Goal: Register for event/course

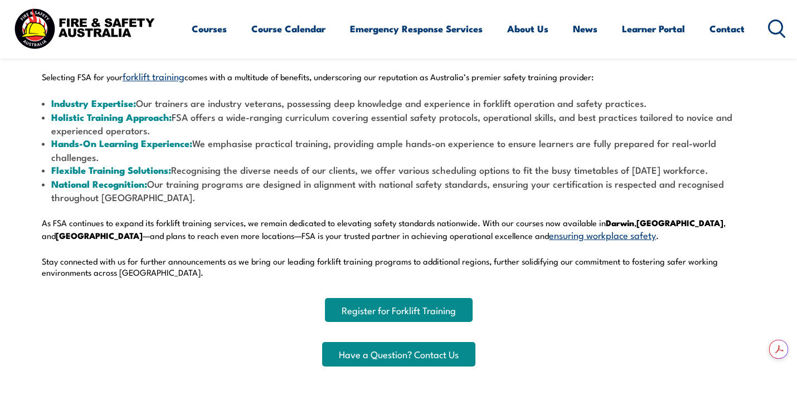
scroll to position [495, 0]
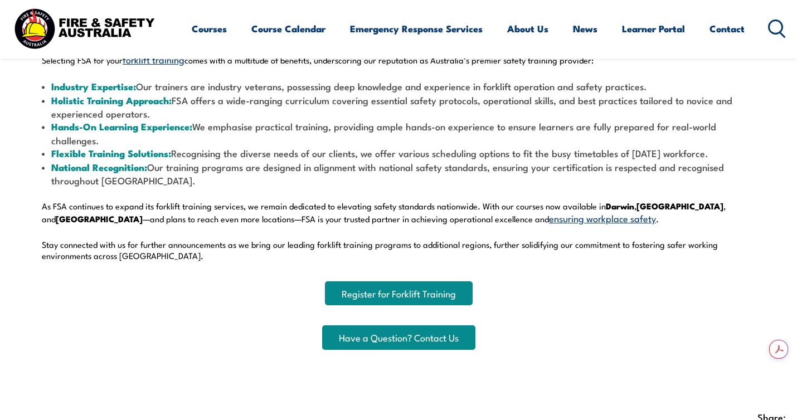
click at [389, 289] on link "Register for Forklift Training" at bounding box center [399, 294] width 148 height 24
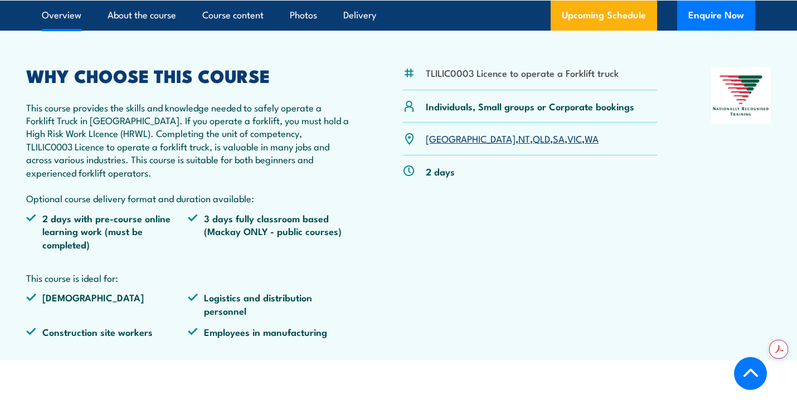
scroll to position [358, 0]
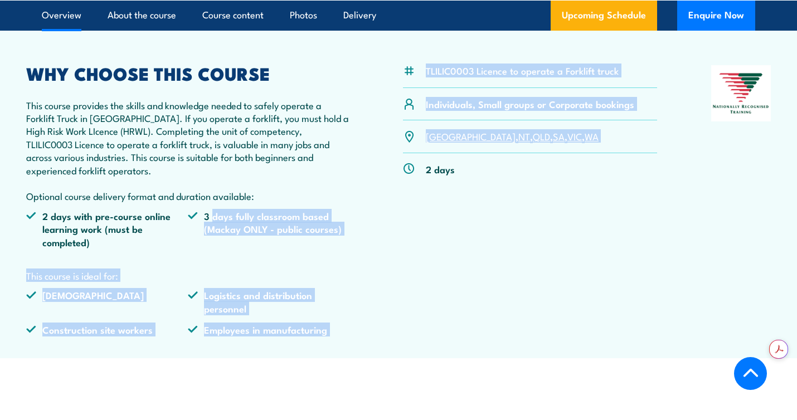
drag, startPoint x: 212, startPoint y: 215, endPoint x: 390, endPoint y: 236, distance: 179.1
click at [390, 236] on div "TLILIC0003 Licence to operate a Forklift truck Individuals, Small groups or Cor…" at bounding box center [398, 205] width 745 height 280
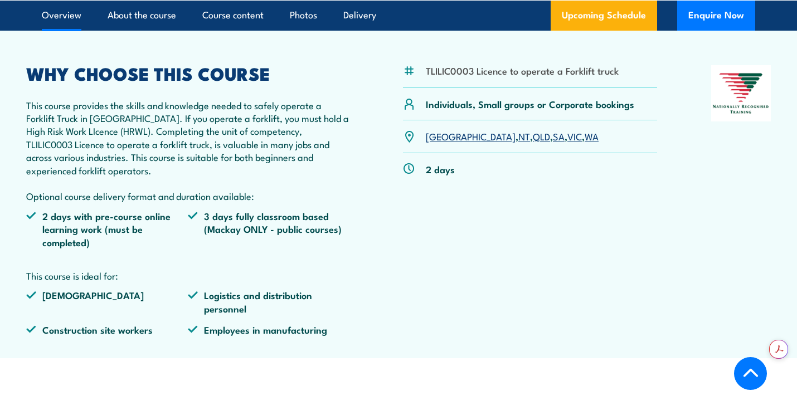
click at [313, 227] on li "3 days fully classroom based (Mackay ONLY - public courses)" at bounding box center [269, 229] width 162 height 39
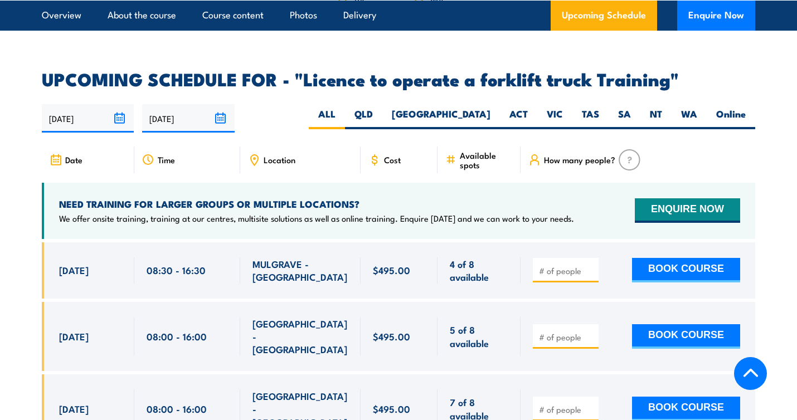
scroll to position [1806, 0]
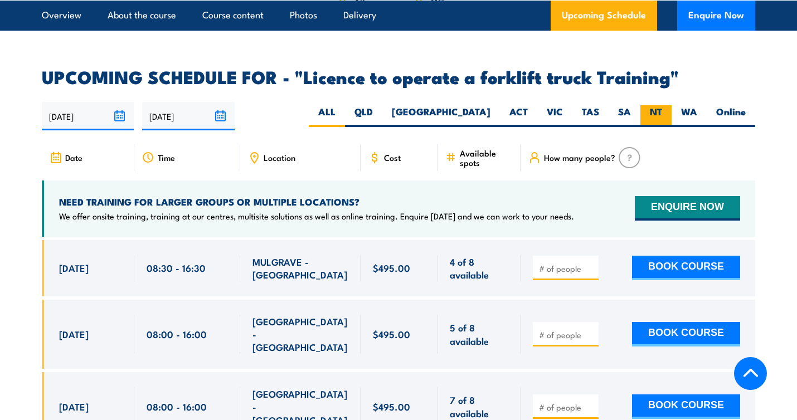
click at [652, 105] on label "NT" at bounding box center [656, 116] width 31 height 22
click at [662, 105] on input "NT" at bounding box center [665, 108] width 7 height 7
radio input "true"
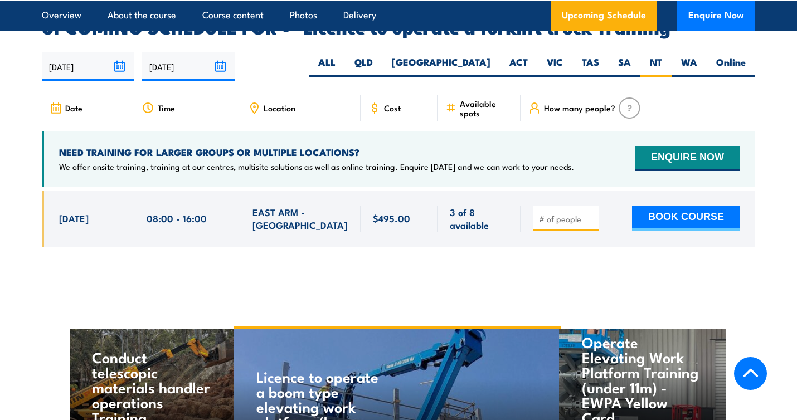
scroll to position [1857, 0]
